Goal: Task Accomplishment & Management: Use online tool/utility

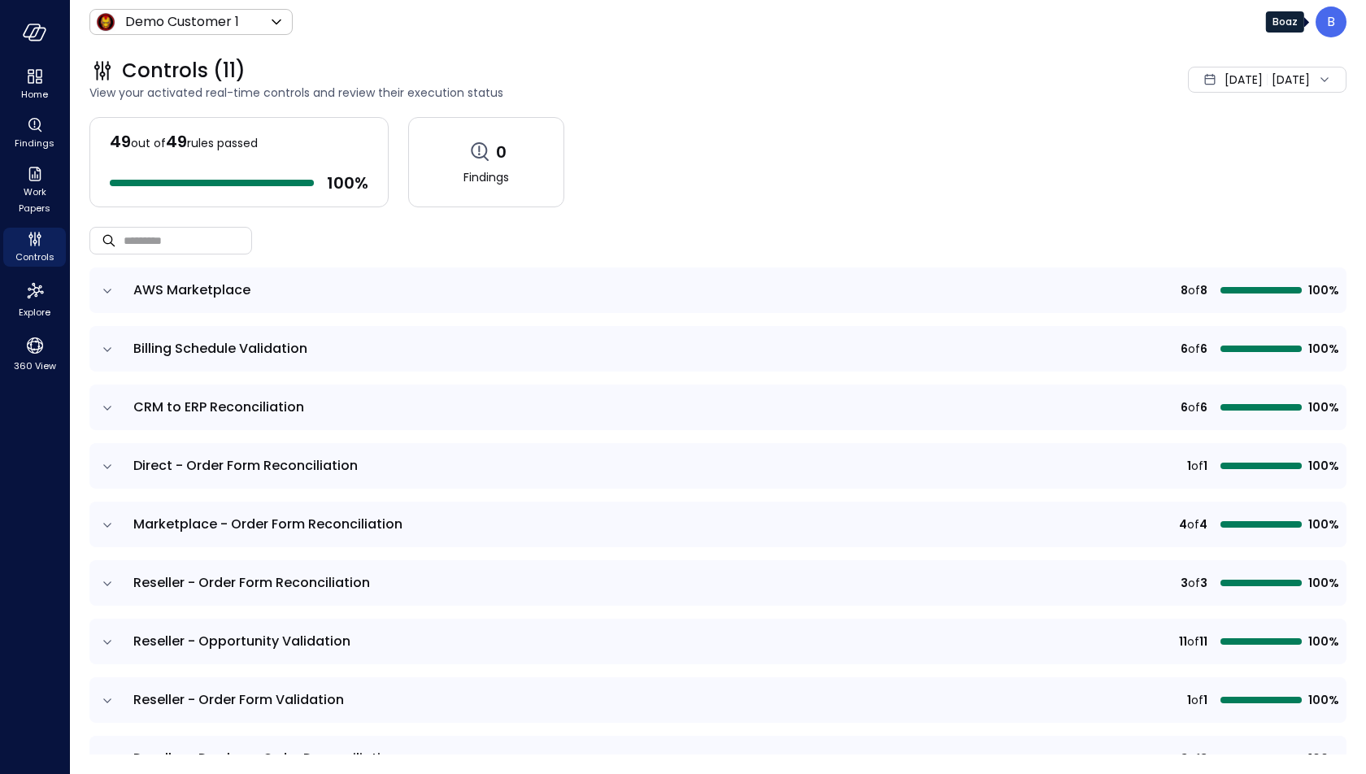
click at [1323, 35] on div "B" at bounding box center [1330, 22] width 31 height 31
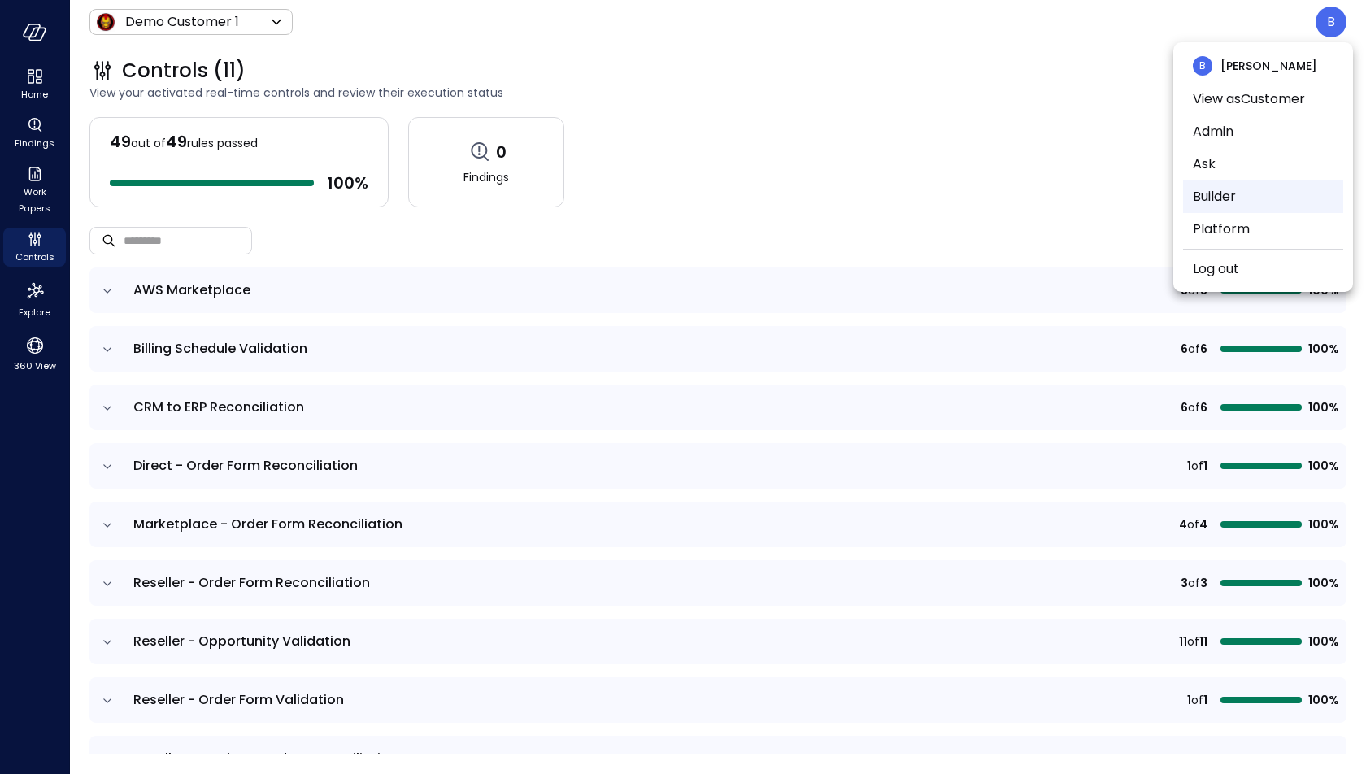
click at [1279, 190] on li "Builder" at bounding box center [1263, 196] width 160 height 33
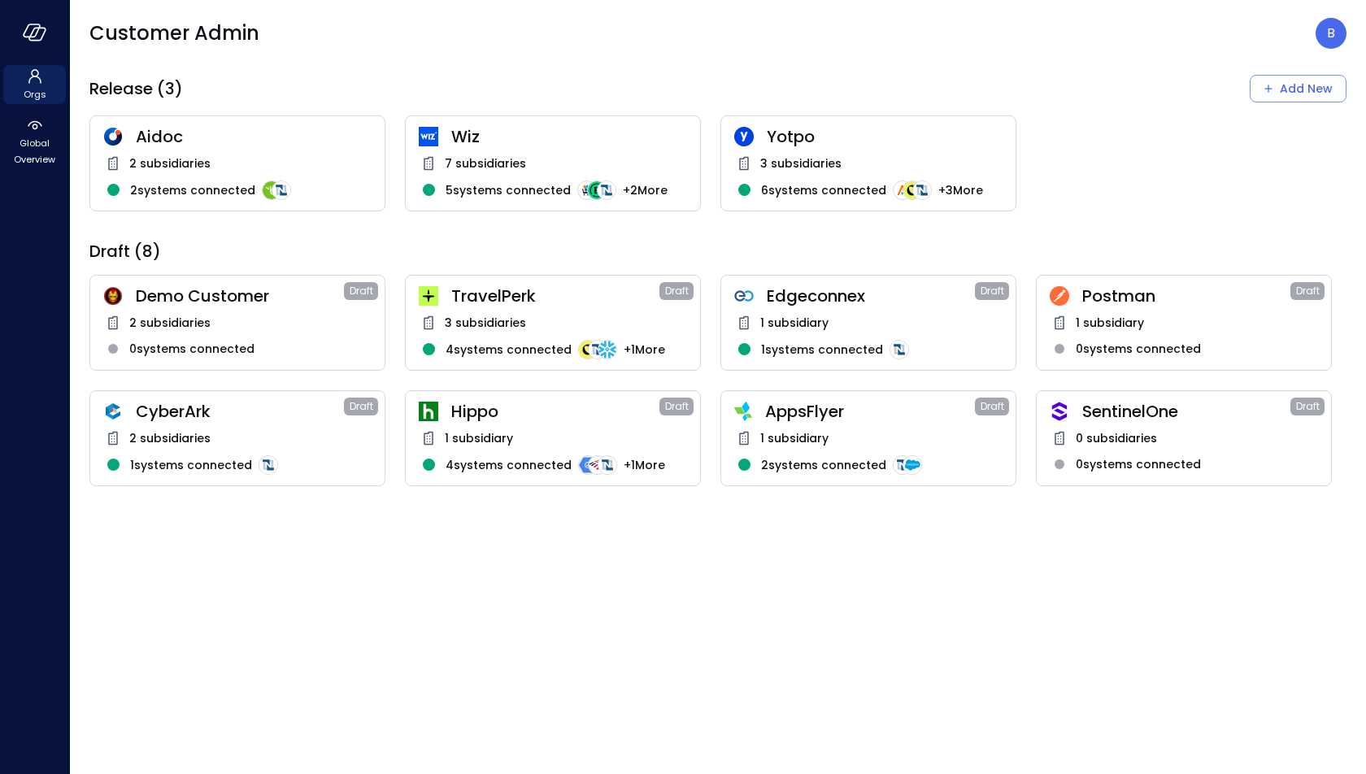
click at [856, 150] on div "Yotpo 3 subsidiaries 6 systems connected + 3 More" at bounding box center [868, 163] width 296 height 96
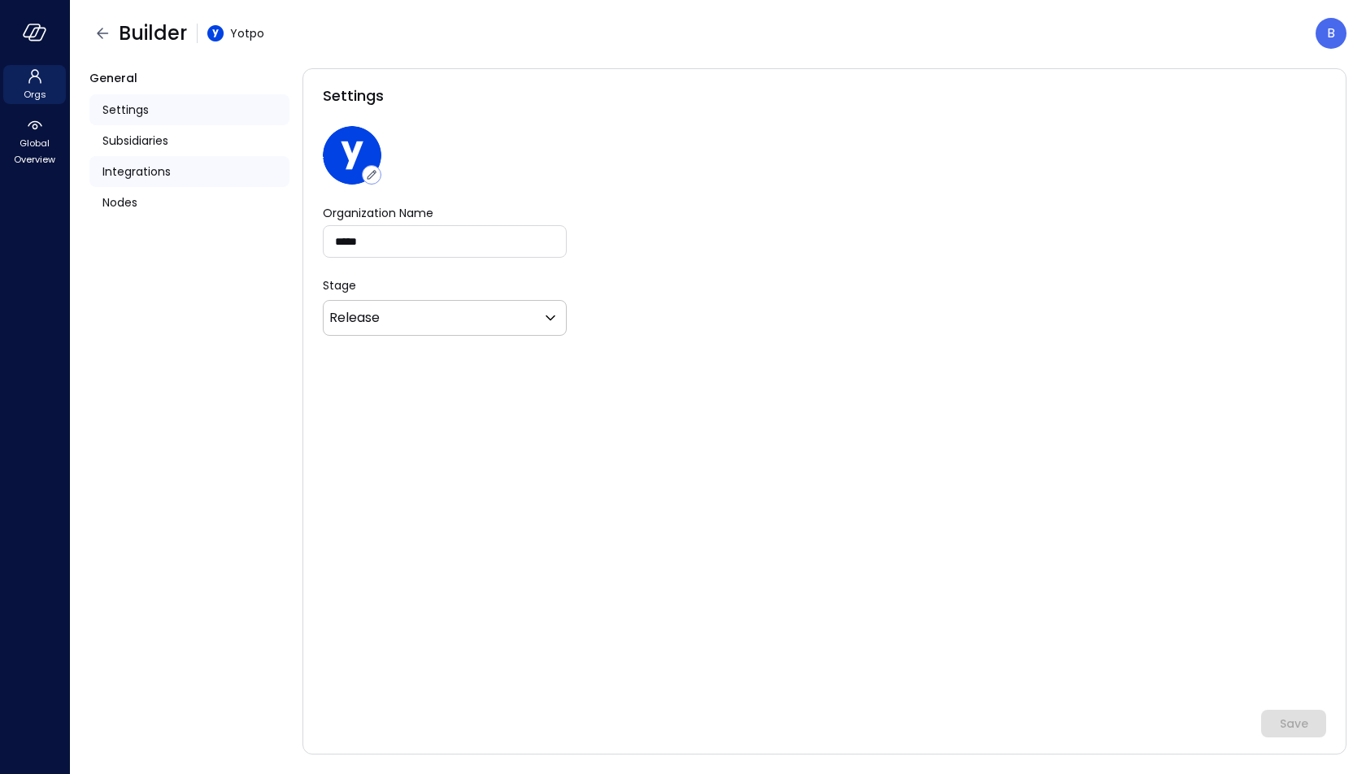
click at [159, 170] on span "Integrations" at bounding box center [136, 172] width 68 height 18
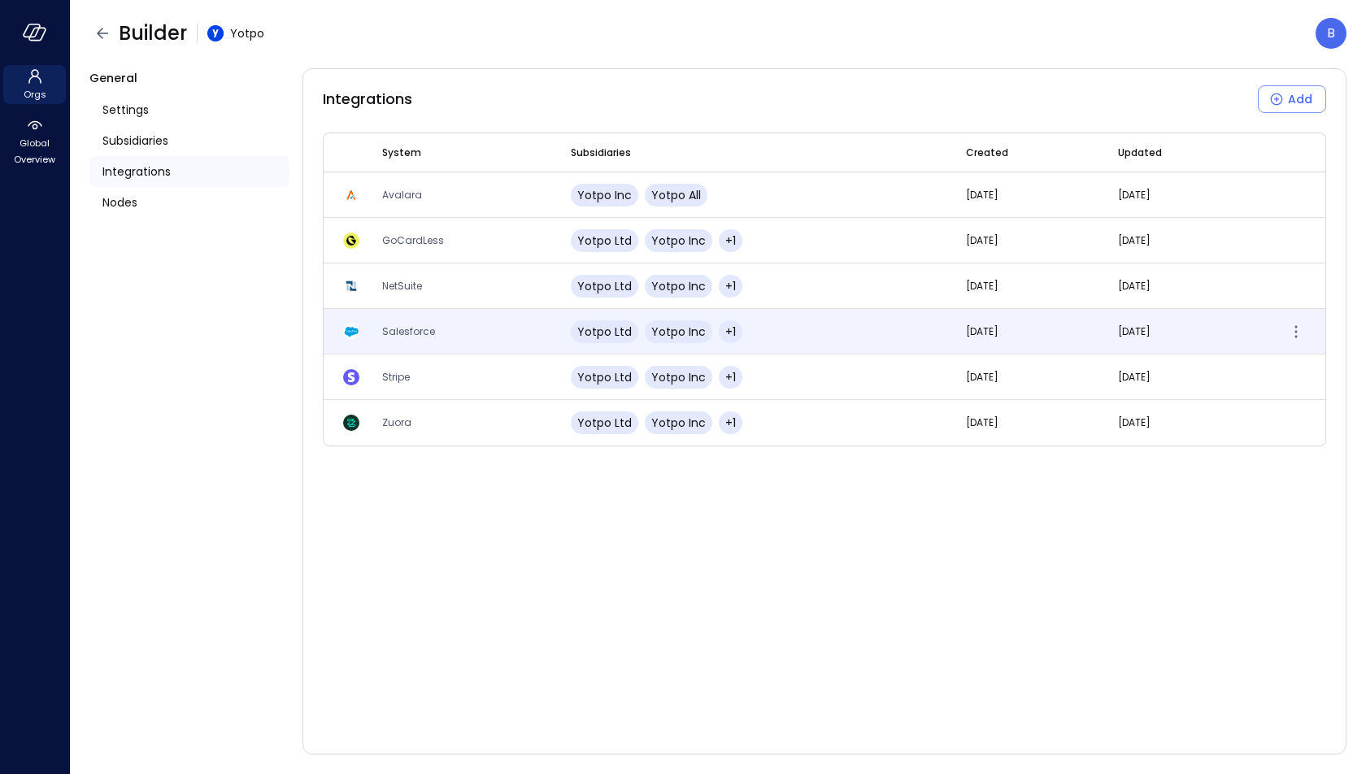
click at [396, 325] on span "Salesforce" at bounding box center [408, 331] width 53 height 14
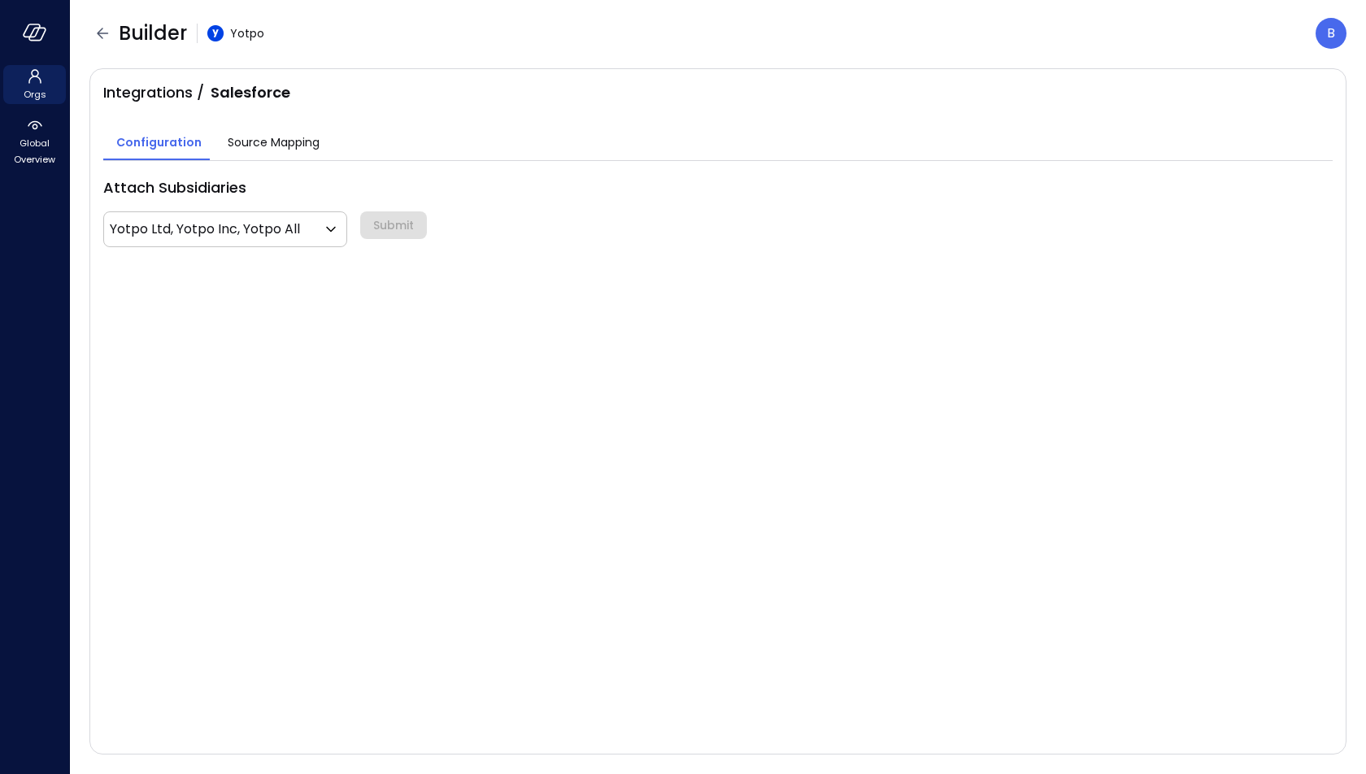
click at [282, 133] on span "Source Mapping" at bounding box center [274, 142] width 92 height 18
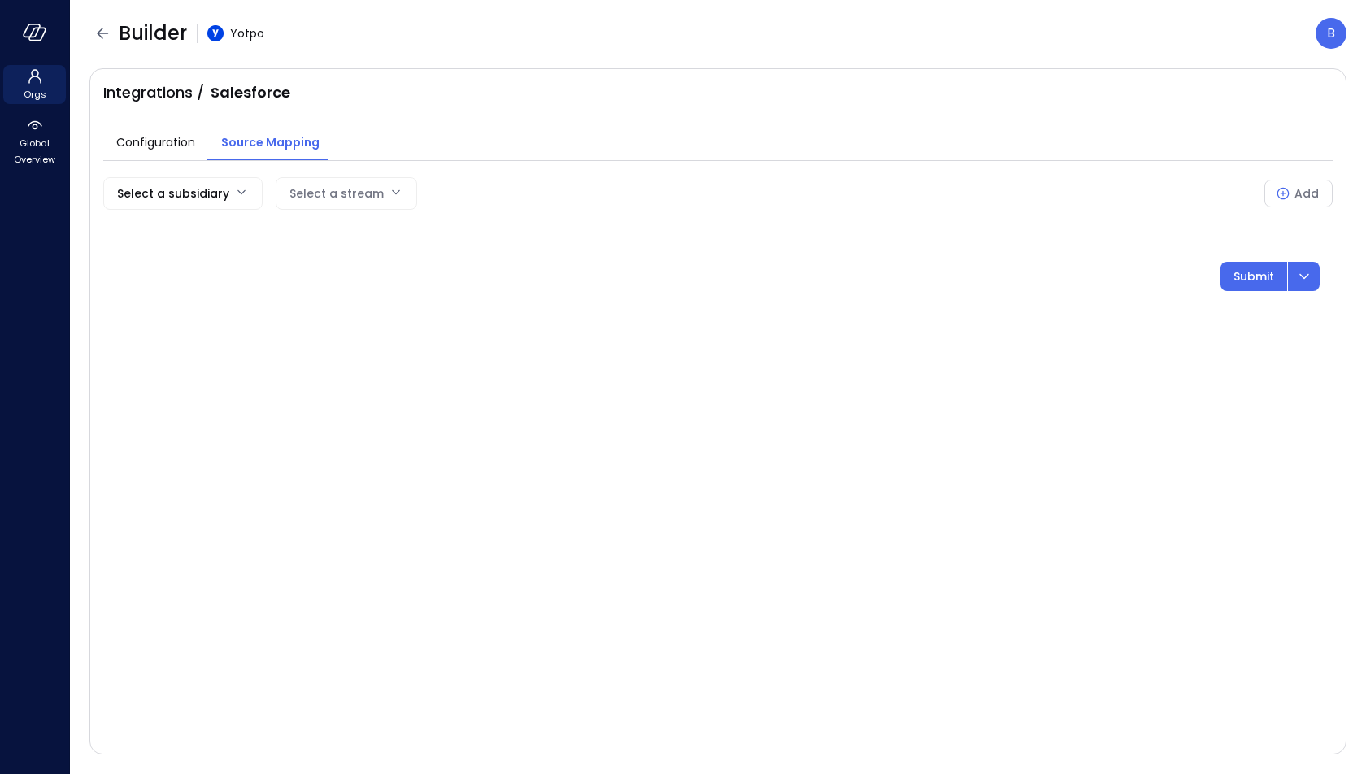
click at [241, 194] on body "Orgs Global Overview Builder Yotpo B Integrations / Salesforce Configuration So…" at bounding box center [683, 387] width 1366 height 774
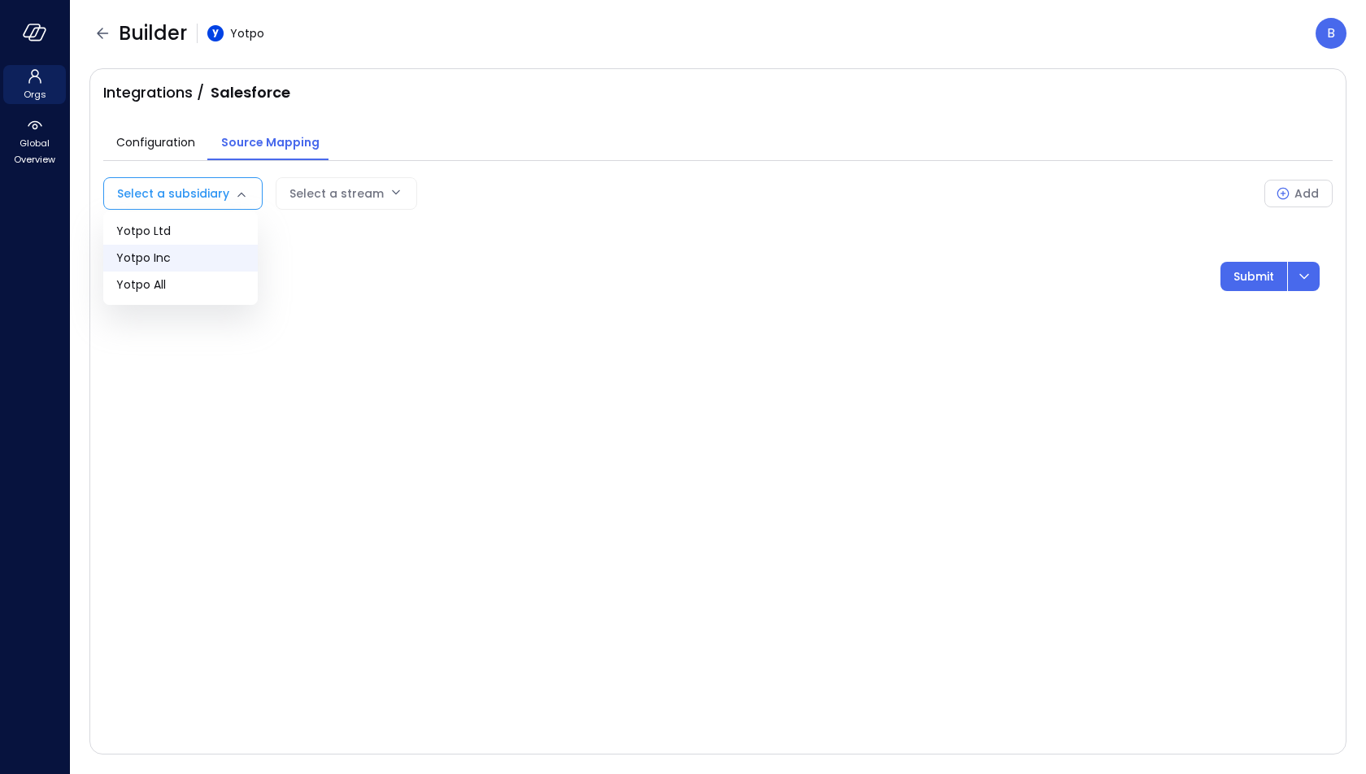
click at [217, 256] on span "Yotpo Inc" at bounding box center [180, 258] width 128 height 17
type input "**"
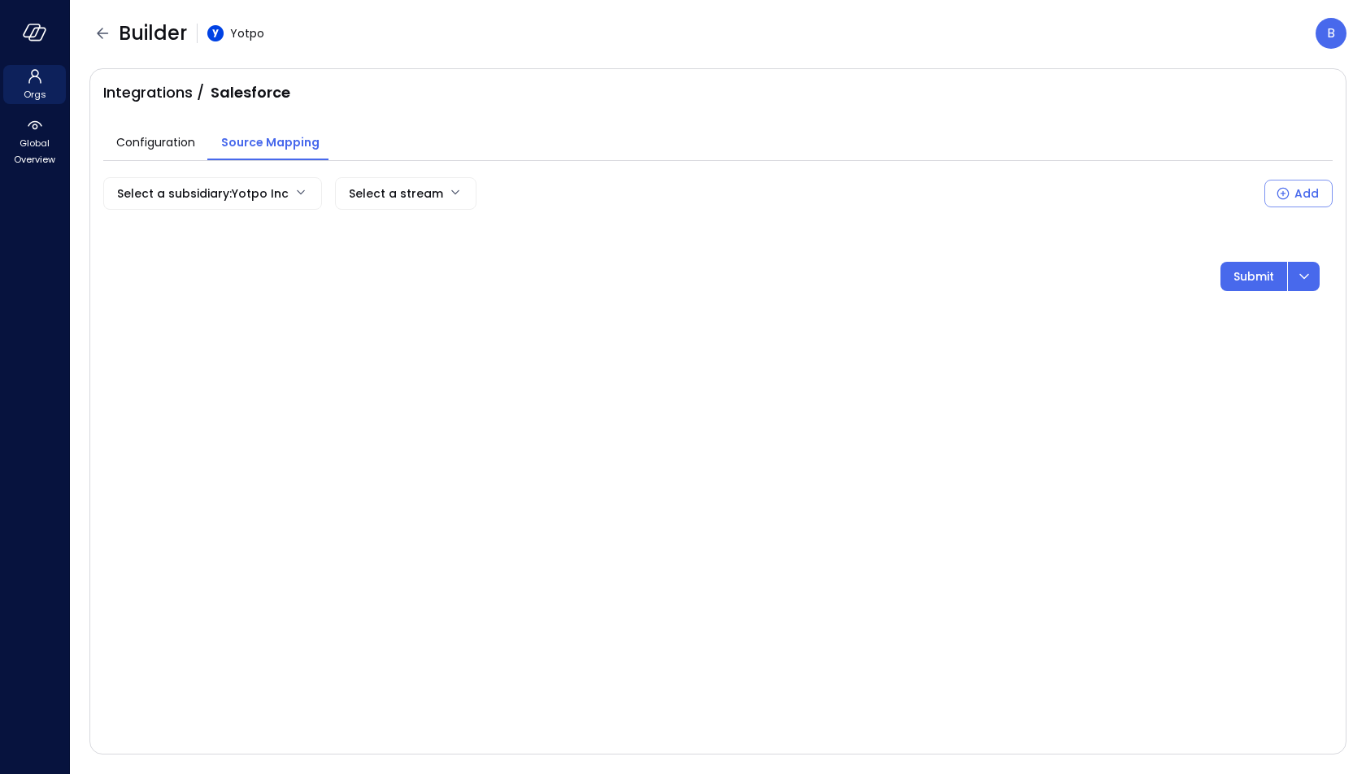
click at [360, 196] on body "Orgs Global Overview Builder Yotpo B Integrations / Salesforce Configuration So…" at bounding box center [683, 387] width 1366 height 774
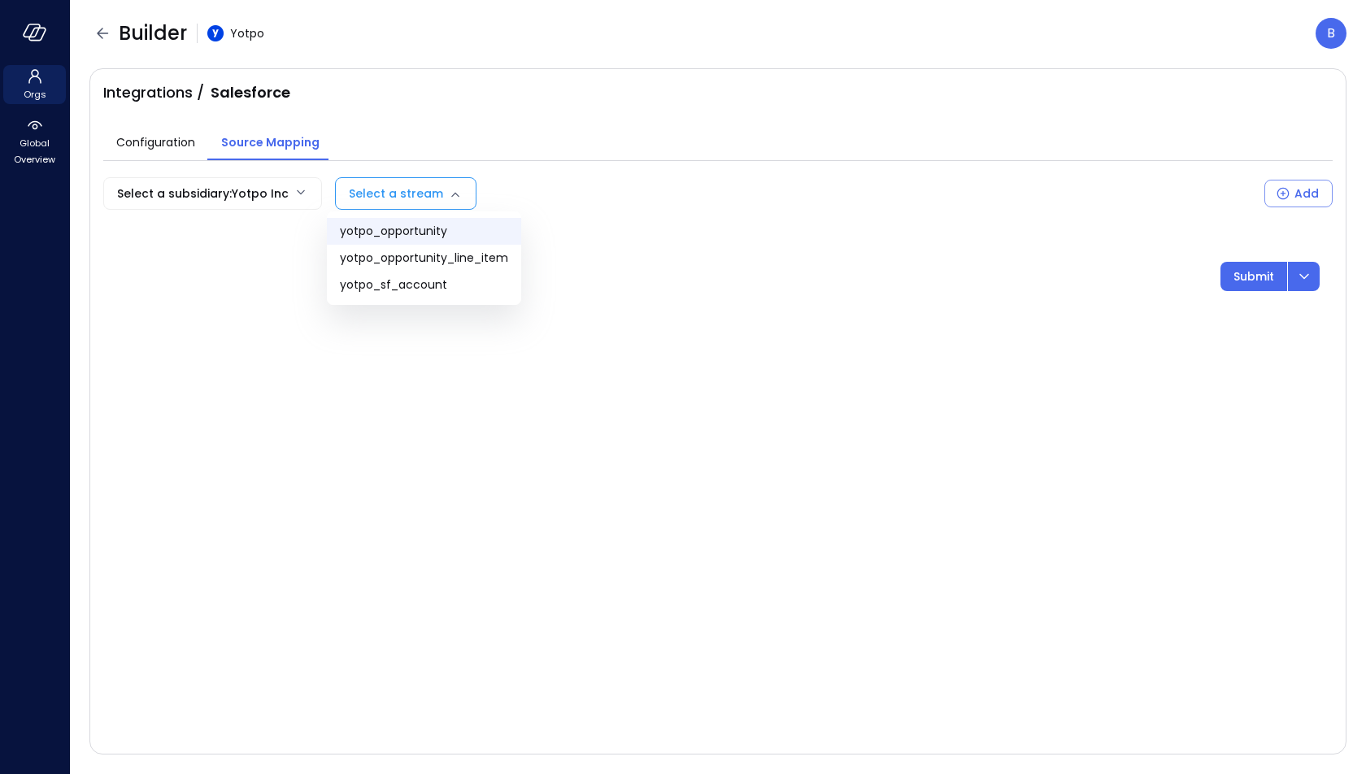
click at [393, 234] on span "yotpo_opportunity" at bounding box center [424, 231] width 168 height 17
type input "**********"
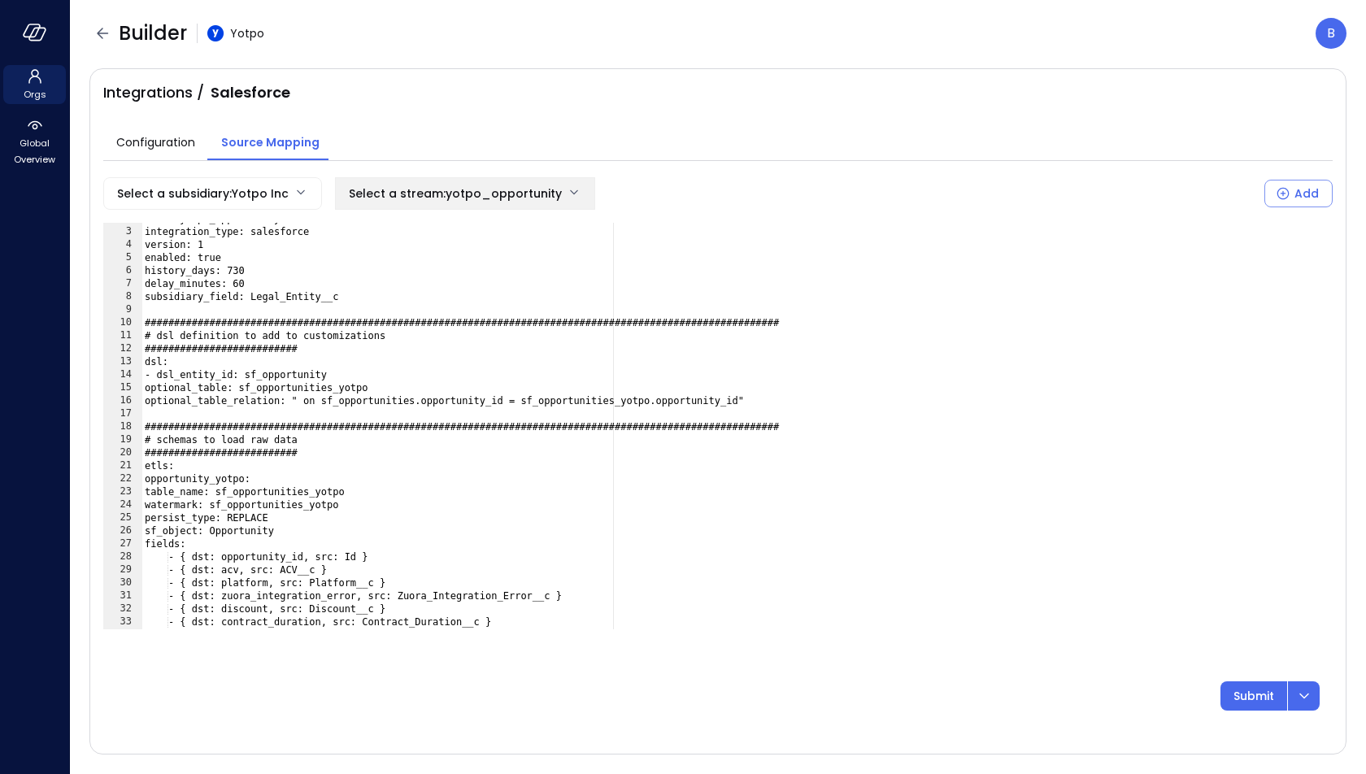
scroll to position [30, 0]
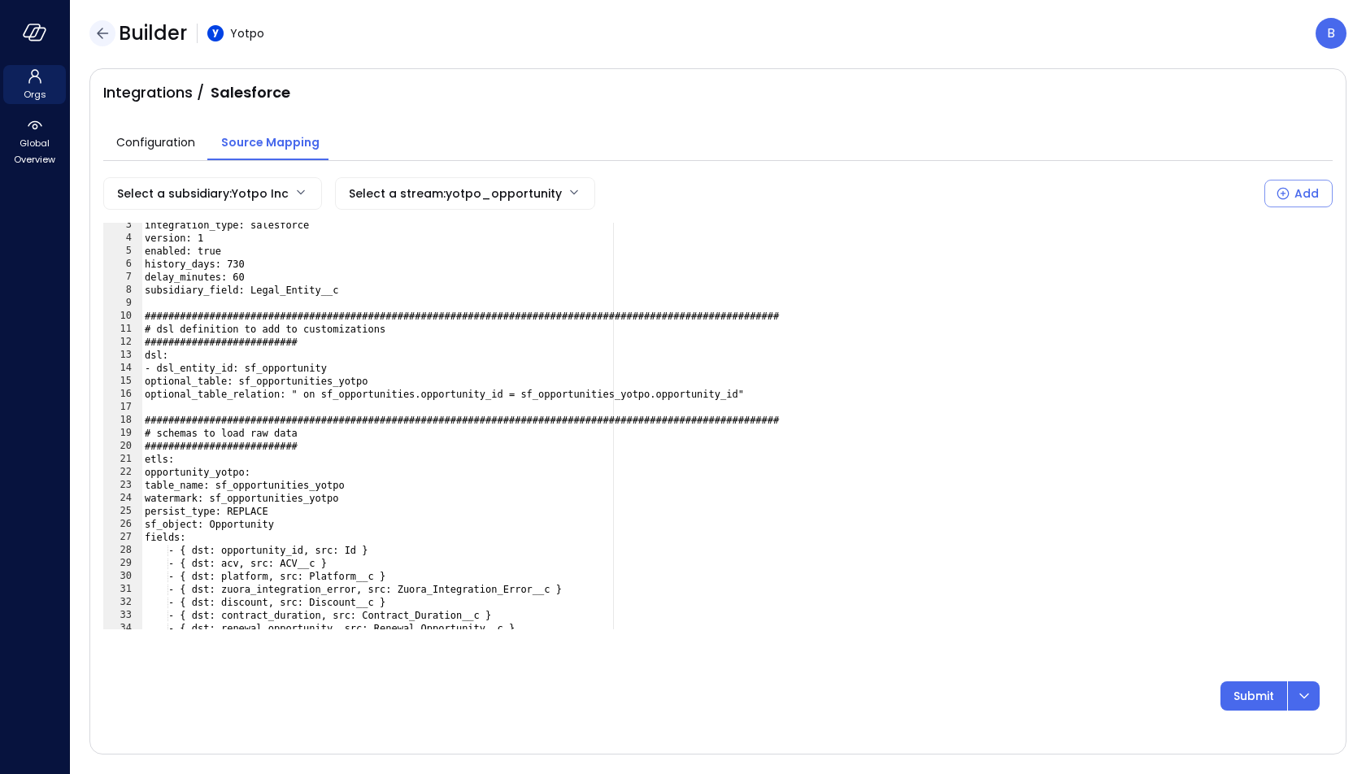
click at [96, 31] on icon "button" at bounding box center [103, 34] width 20 height 20
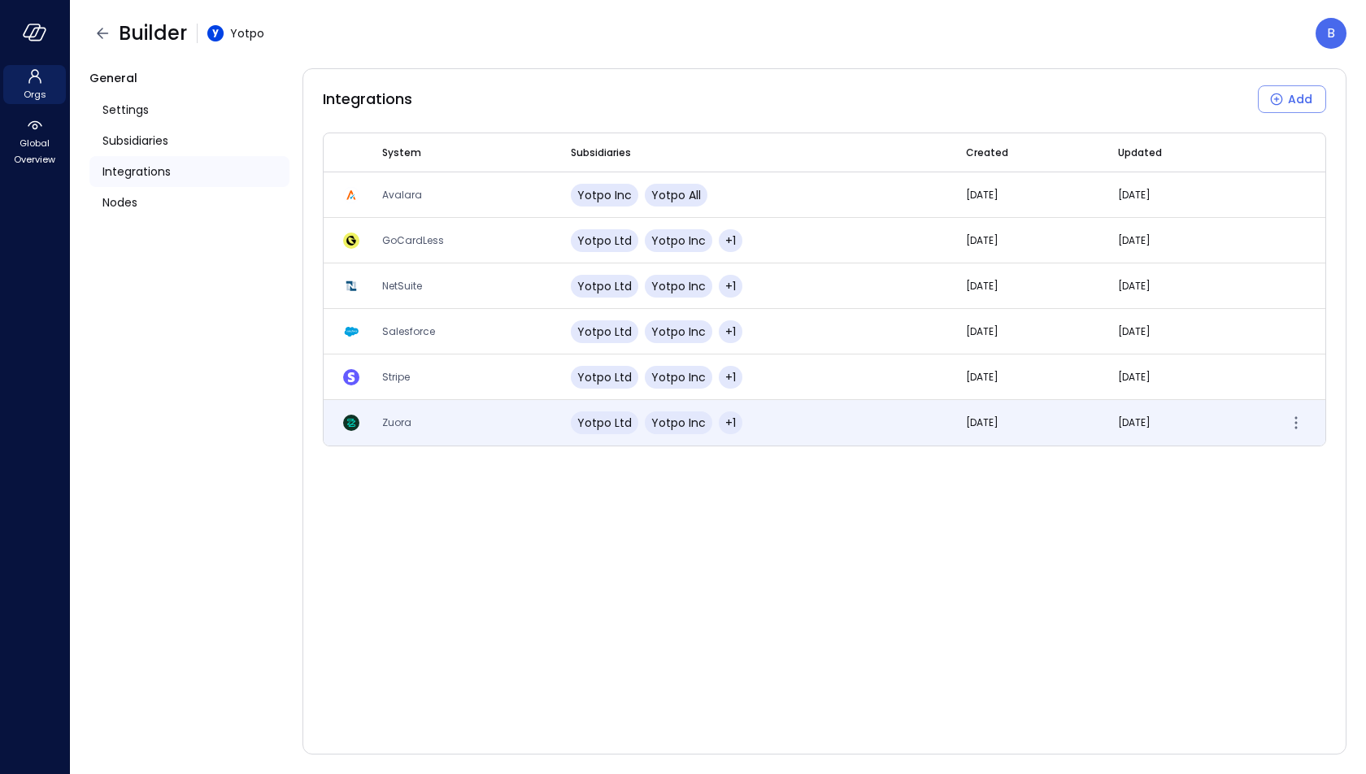
click at [406, 419] on span "Zuora" at bounding box center [396, 422] width 29 height 14
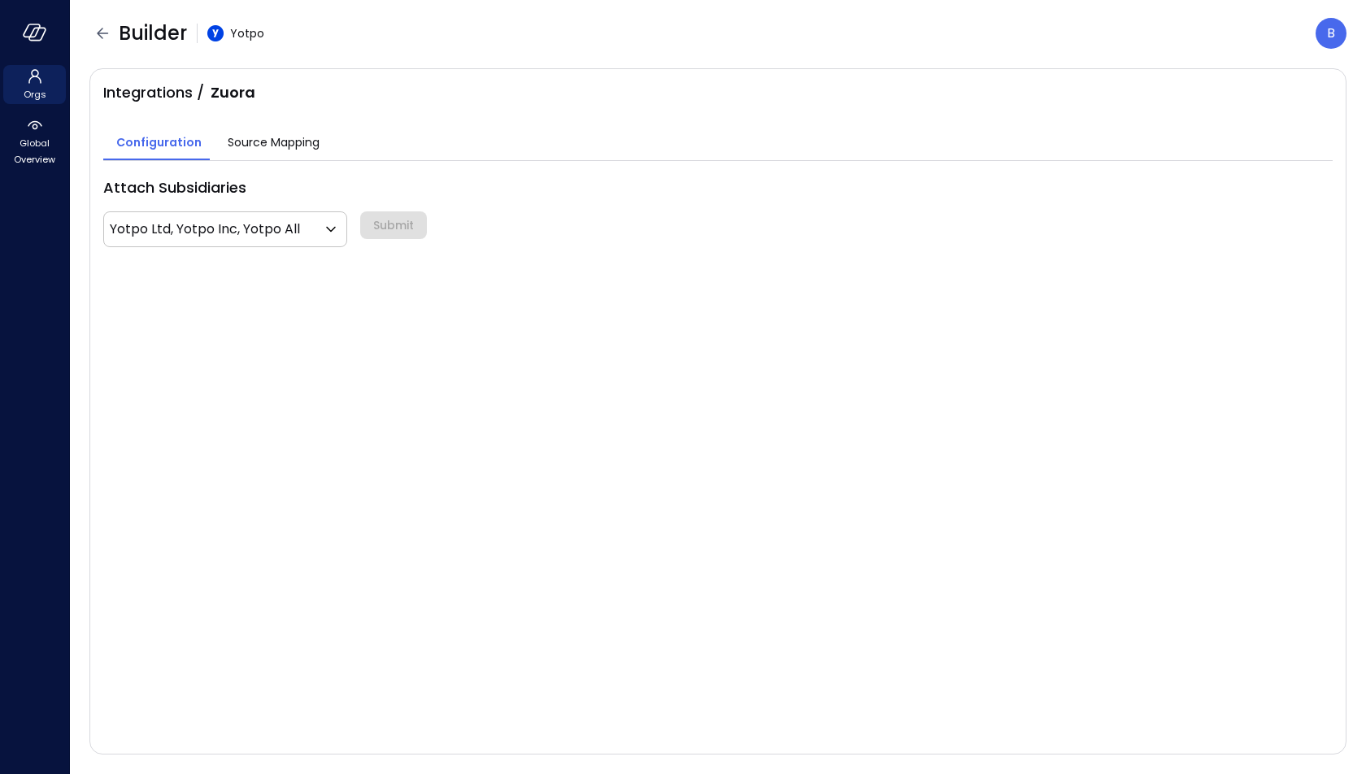
click at [275, 141] on span "Source Mapping" at bounding box center [274, 142] width 92 height 18
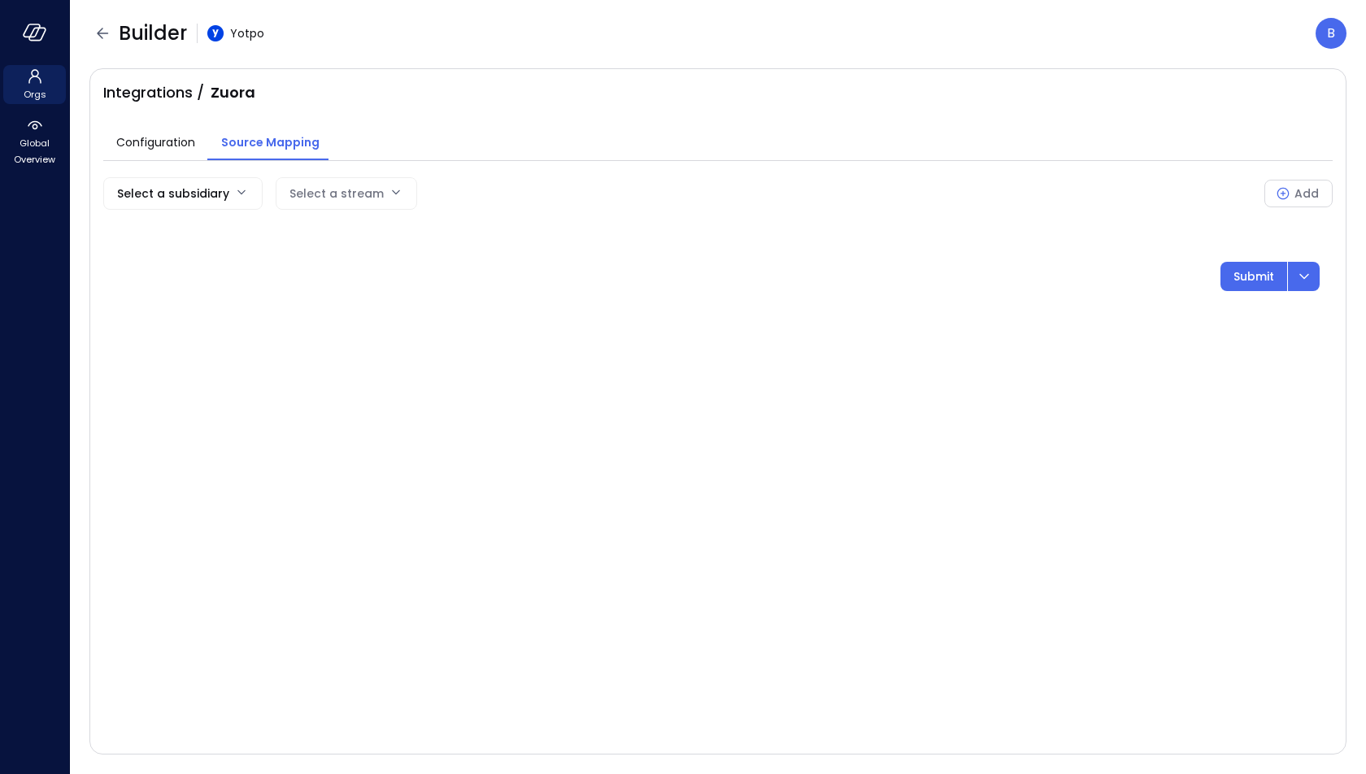
click at [219, 179] on body "Orgs Global Overview Builder Yotpo B Integrations / Zuora Configuration Source …" at bounding box center [683, 387] width 1366 height 774
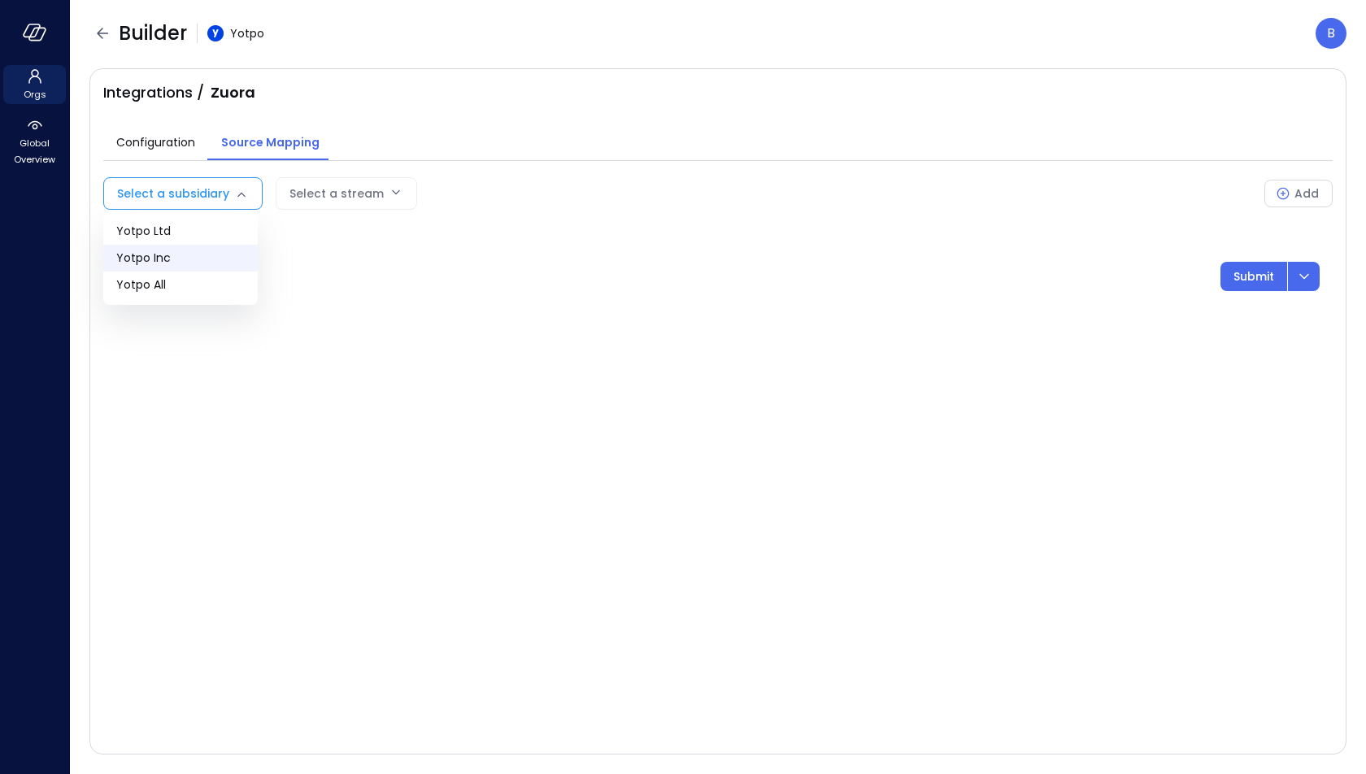
click at [211, 261] on span "Yotpo Inc" at bounding box center [180, 258] width 128 height 17
type input "**"
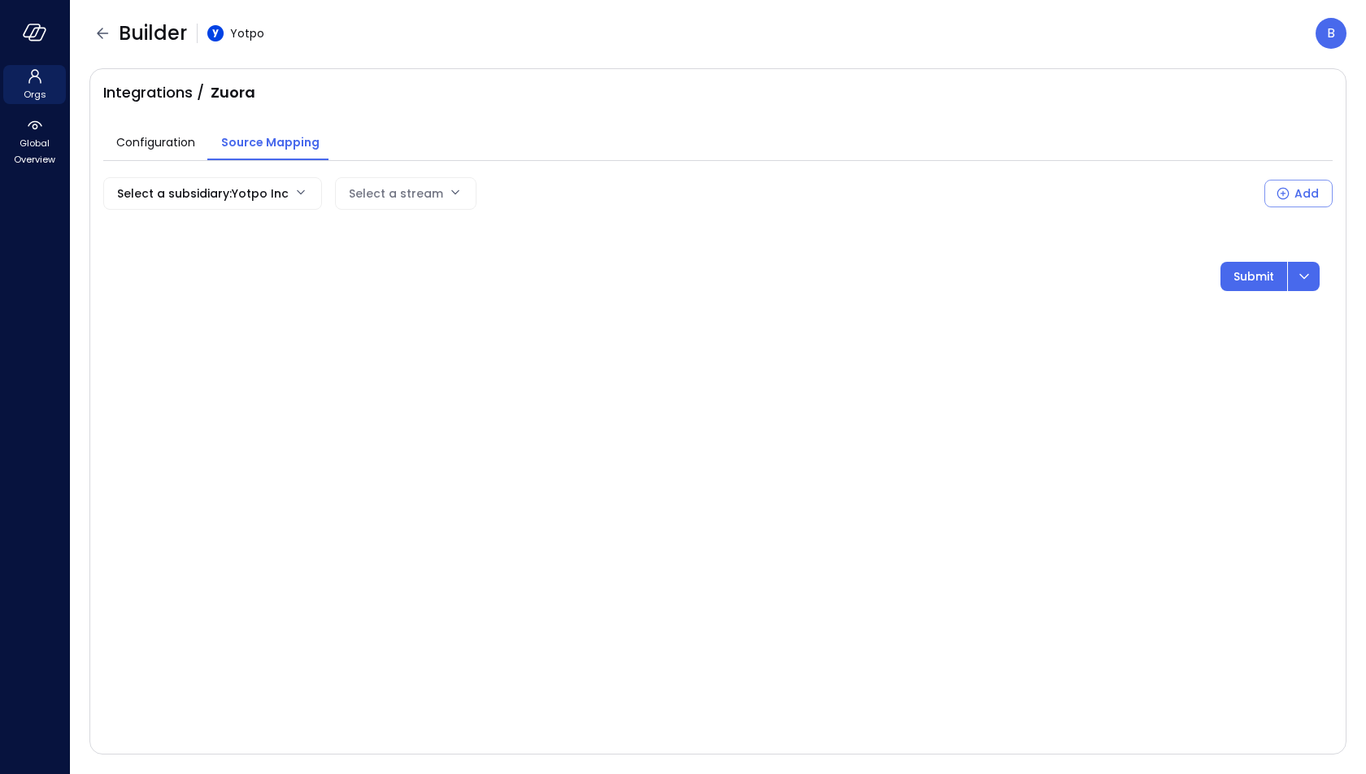
click at [375, 180] on div "Select a stream" at bounding box center [396, 193] width 94 height 31
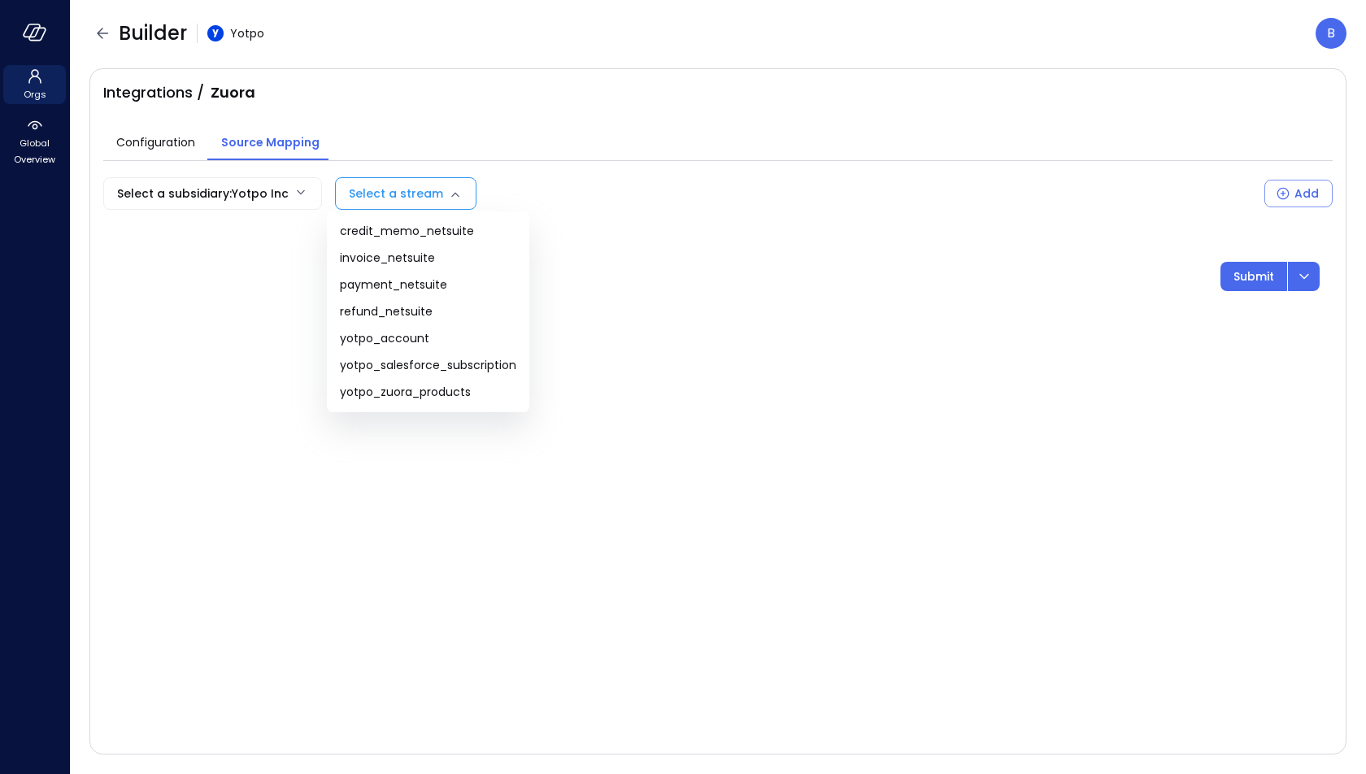
click at [379, 186] on body "Orgs Global Overview Builder Yotpo B Integrations / Zuora Configuration Source …" at bounding box center [683, 387] width 1366 height 774
click at [432, 363] on span "yotpo_salesforce_subscription" at bounding box center [428, 365] width 176 height 17
type input "**********"
